Goal: Information Seeking & Learning: Learn about a topic

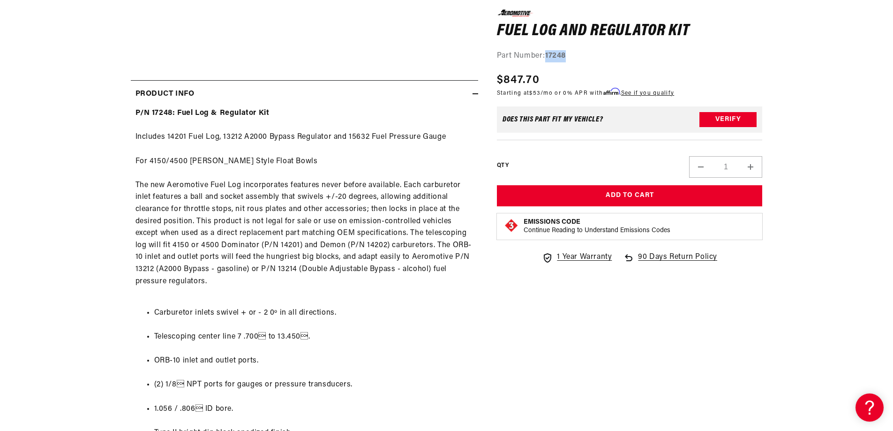
drag, startPoint x: 573, startPoint y: 56, endPoint x: 547, endPoint y: 56, distance: 25.3
click at [547, 56] on div "Part Number: 17248" at bounding box center [630, 56] width 266 height 12
copy strong "17248"
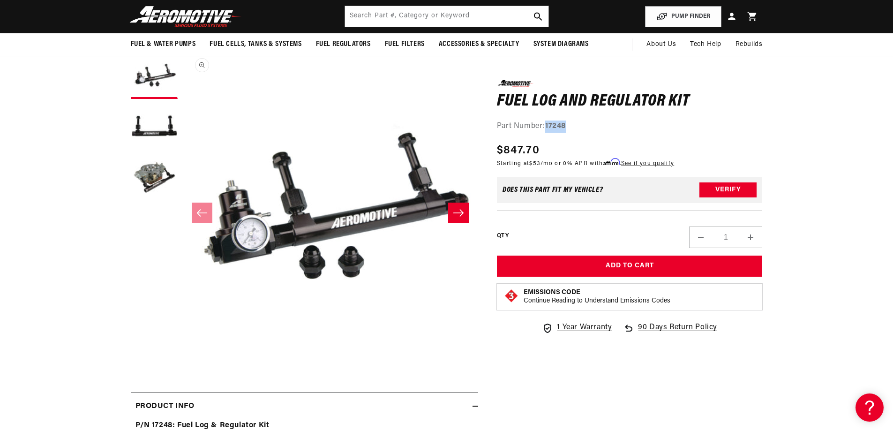
scroll to position [0, 0]
click at [161, 182] on button "Load image 3 in gallery view" at bounding box center [154, 178] width 47 height 47
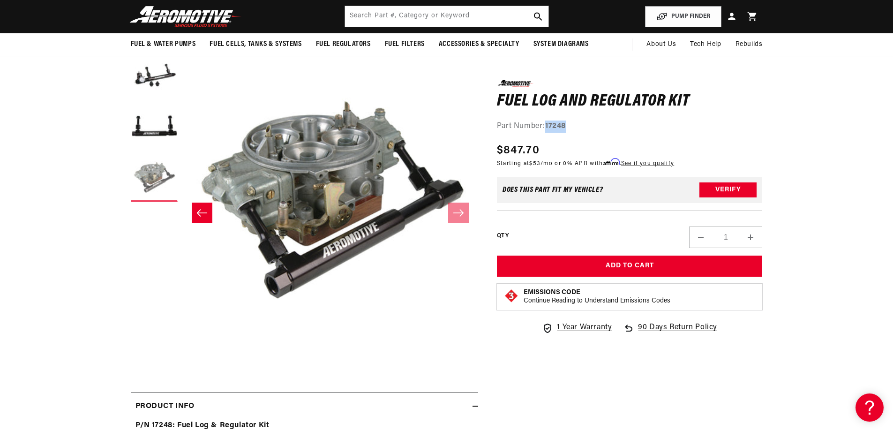
scroll to position [0, 592]
click at [155, 131] on button "Load image 2 in gallery view" at bounding box center [154, 127] width 47 height 47
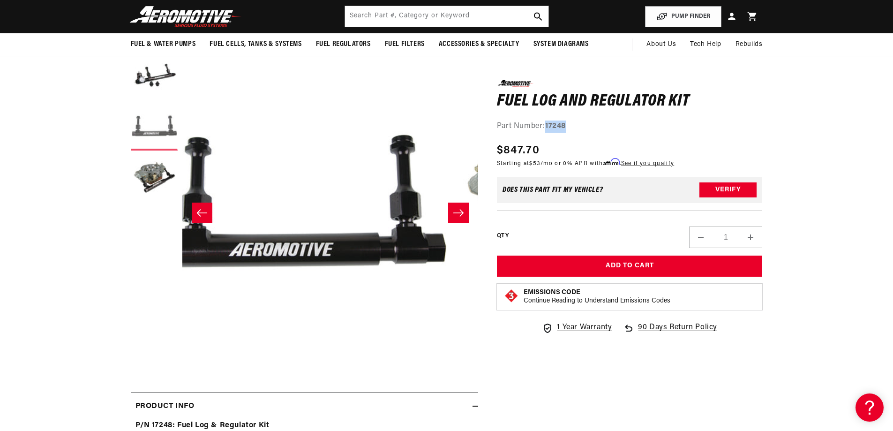
scroll to position [0, 296]
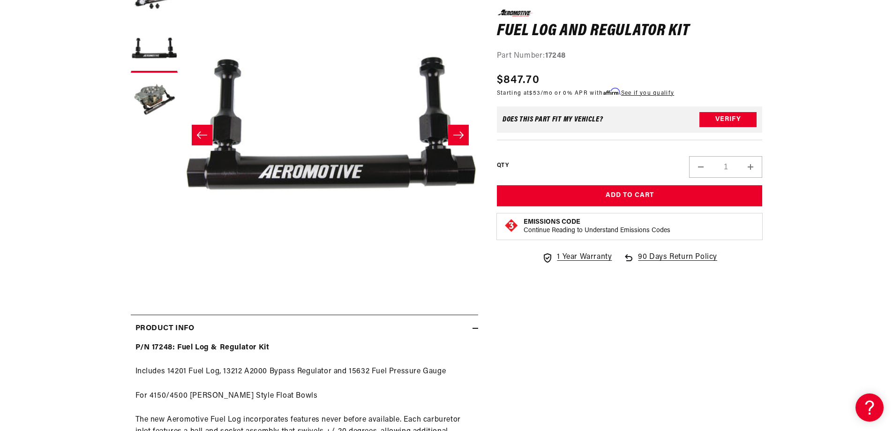
click at [846, 192] on section "0.0 star rating Write a review Fuel Log and Regulator Kit Fuel Log and Regulato…" at bounding box center [446, 381] width 893 height 832
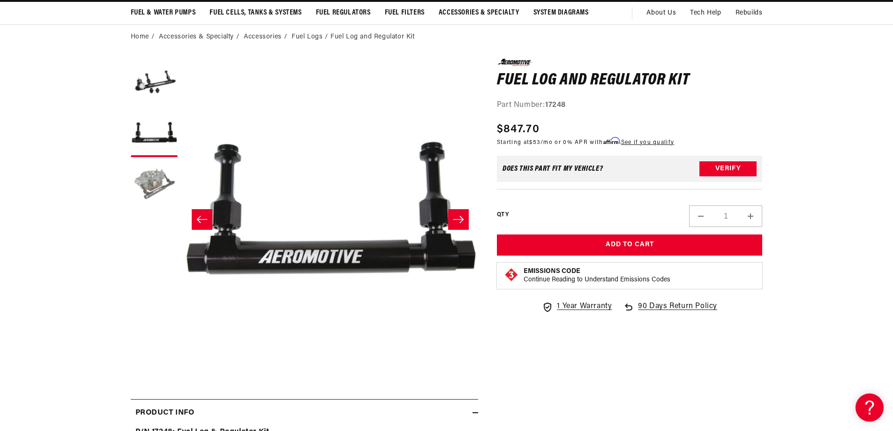
scroll to position [0, 0]
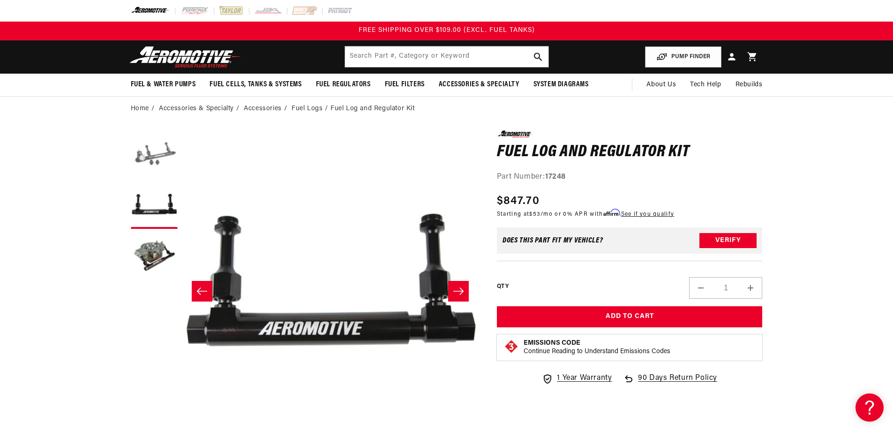
click at [153, 157] on button "Load image 1 in gallery view" at bounding box center [154, 153] width 47 height 47
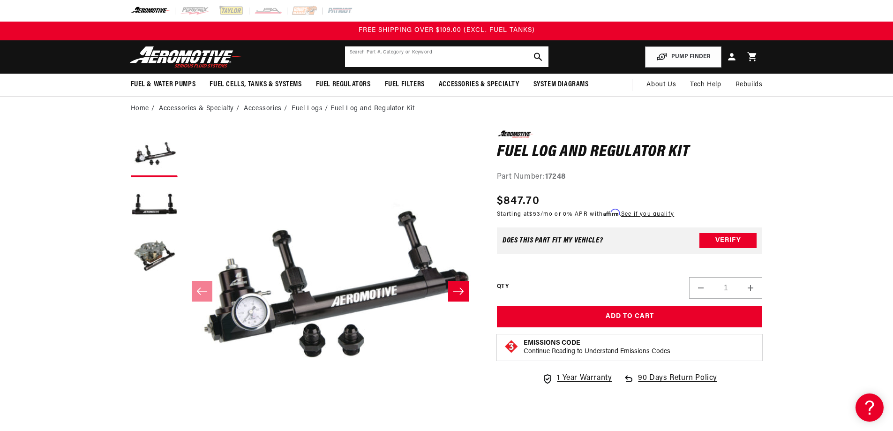
click at [379, 54] on input "text" at bounding box center [446, 56] width 203 height 21
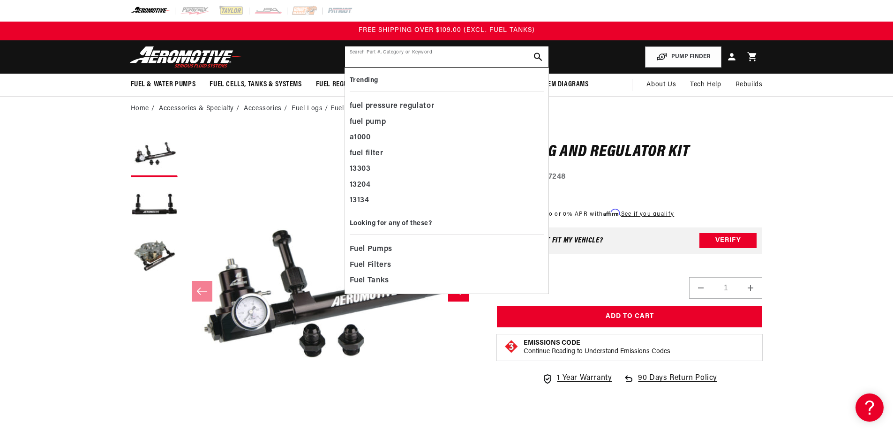
paste input "13212"
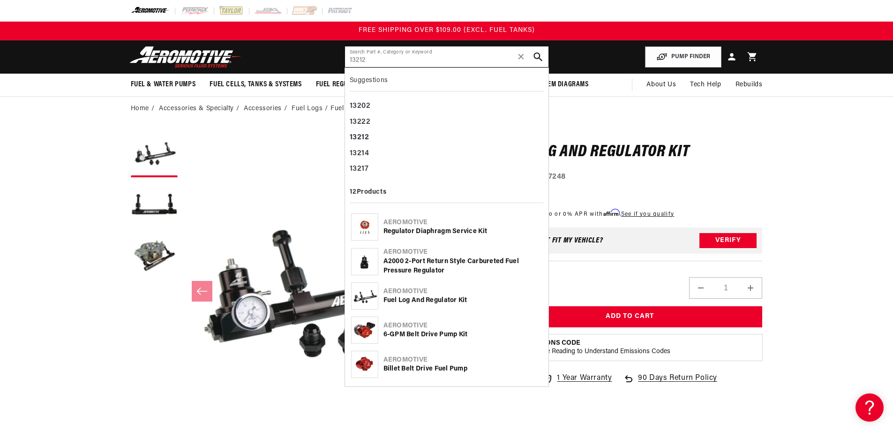
type input "13212"
click at [538, 56] on icon "search button" at bounding box center [537, 56] width 9 height 9
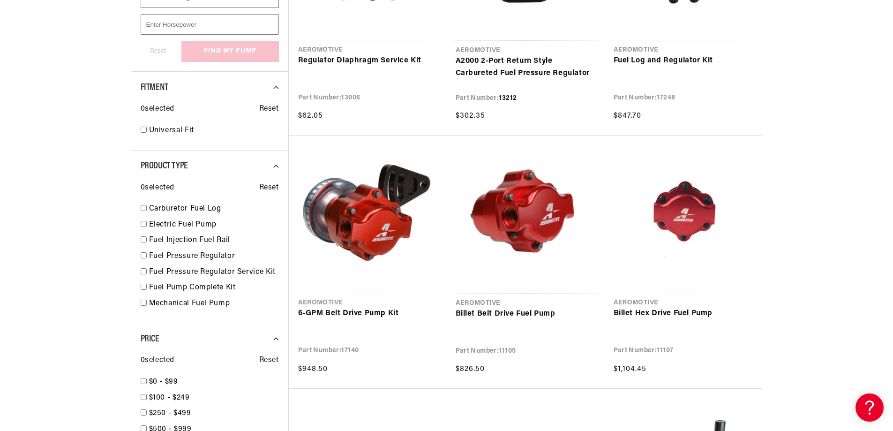
scroll to position [469, 0]
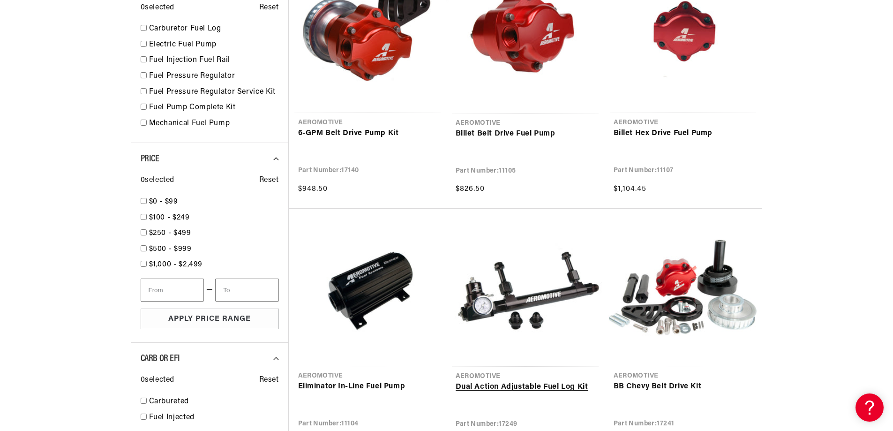
click at [520, 381] on link "Dual Action Adjustable Fuel Log Kit" at bounding box center [524, 387] width 139 height 12
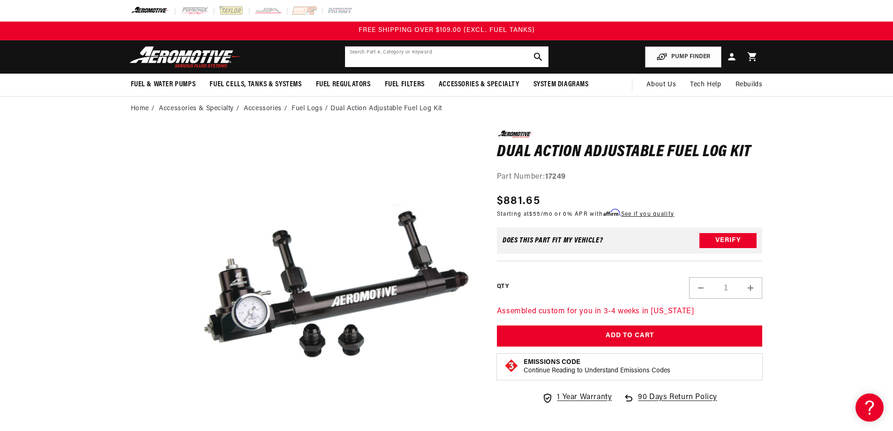
click at [391, 54] on input "text" at bounding box center [446, 56] width 203 height 21
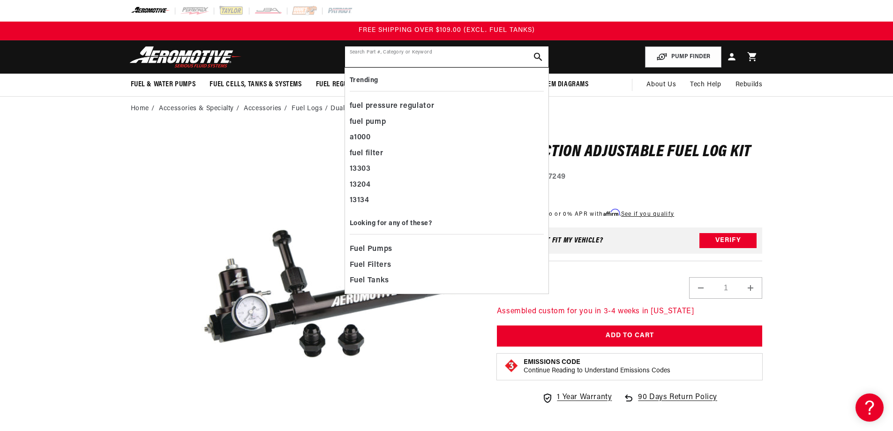
paste input "13212"
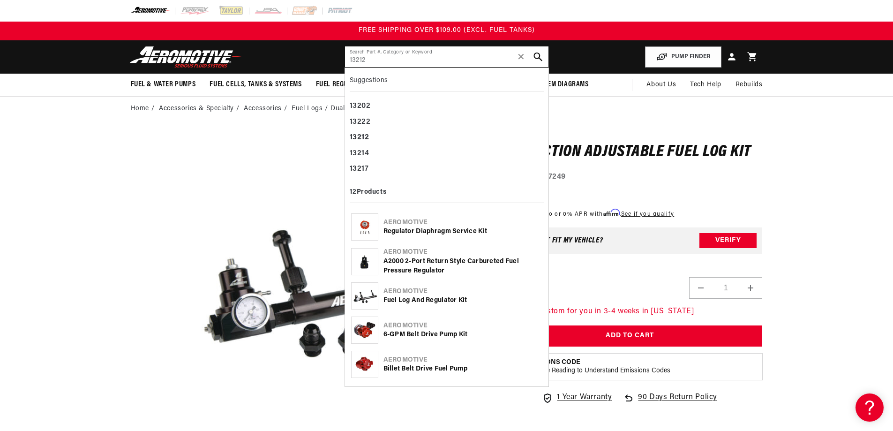
type input "13212"
click at [536, 52] on icon "search button" at bounding box center [537, 56] width 9 height 9
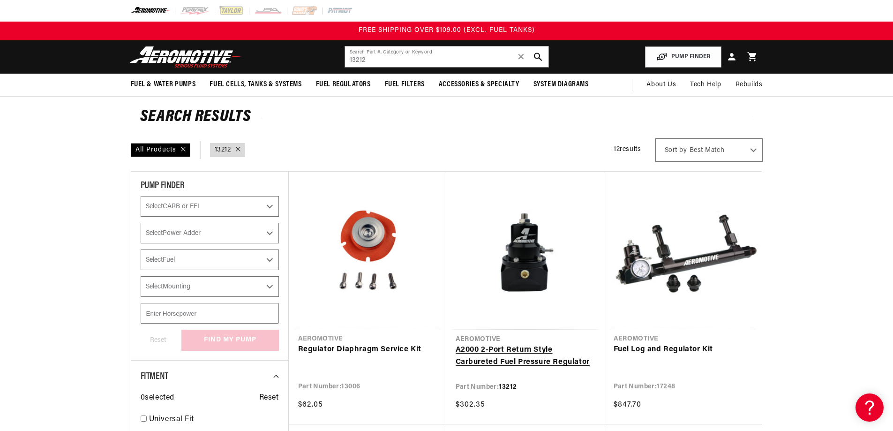
click at [533, 344] on link "A2000 2-Port Return Style Carbureted Fuel Pressure Regulator" at bounding box center [524, 356] width 139 height 24
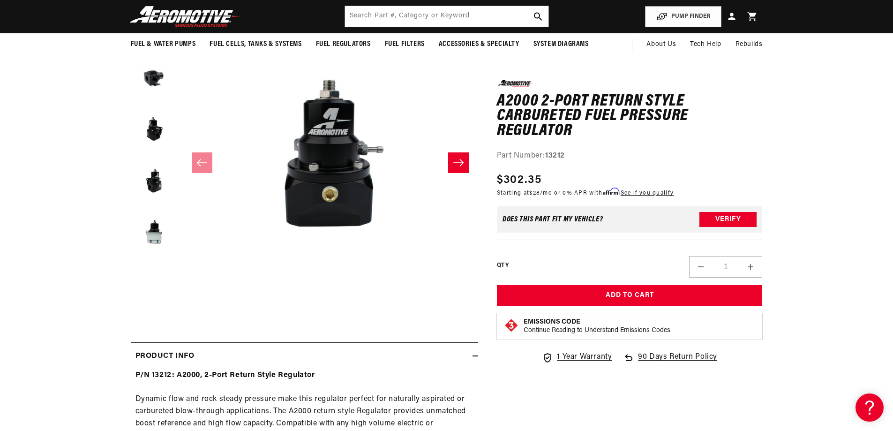
scroll to position [78, 0]
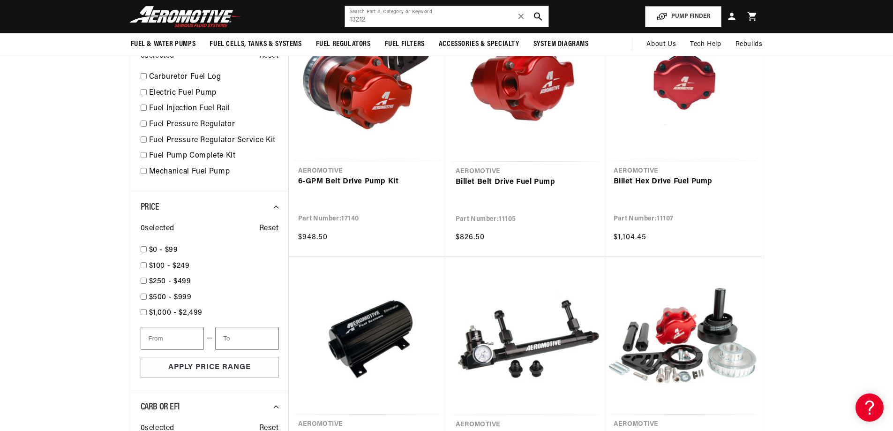
scroll to position [469, 0]
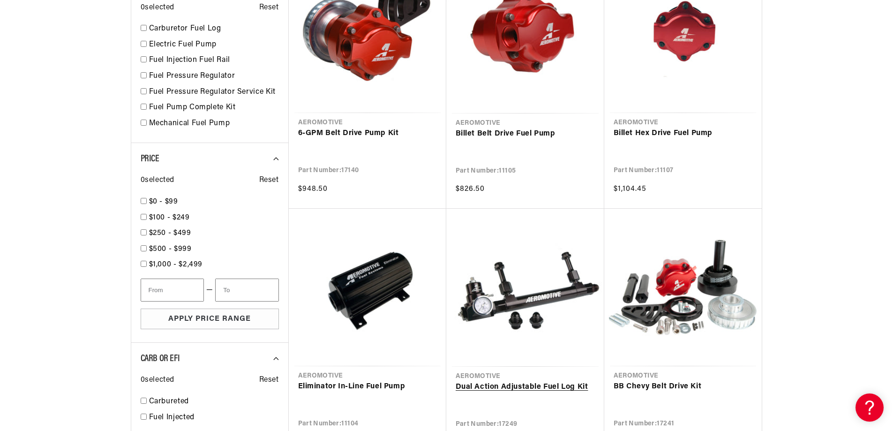
click at [515, 381] on link "Dual Action Adjustable Fuel Log Kit" at bounding box center [524, 387] width 139 height 12
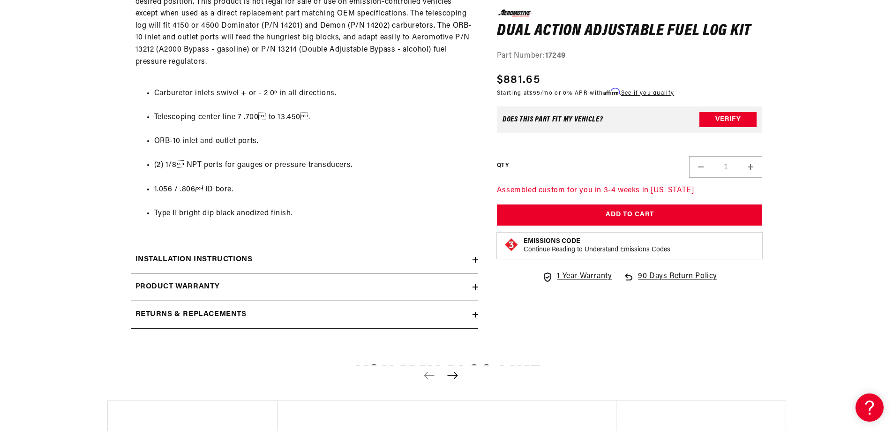
scroll to position [703, 0]
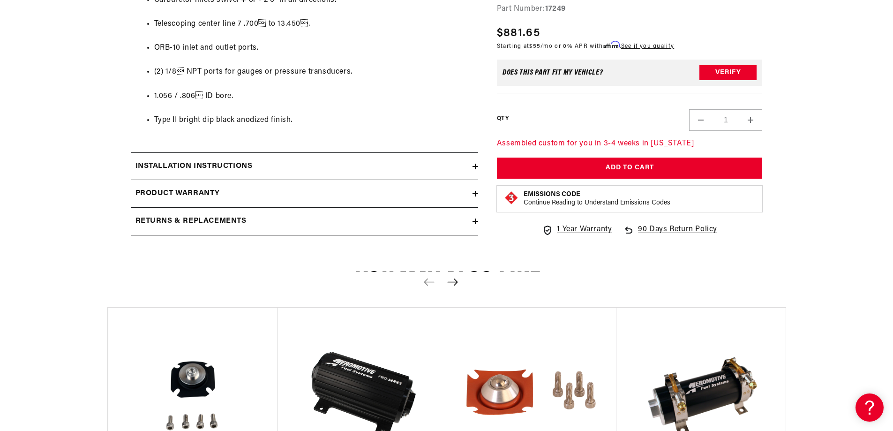
click at [241, 221] on h2 "Returns & replacements" at bounding box center [190, 221] width 111 height 12
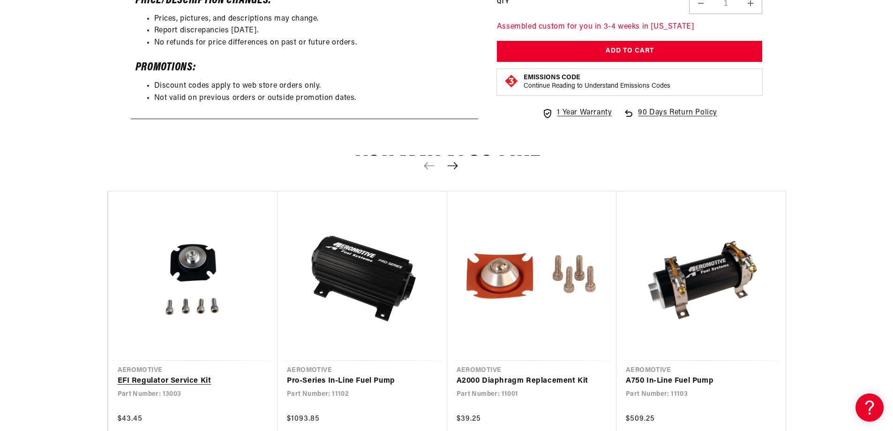
scroll to position [1250, 0]
